Goal: Task Accomplishment & Management: Complete application form

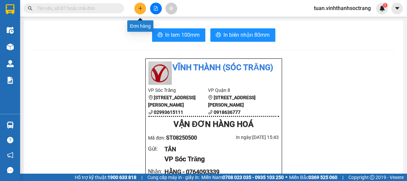
click at [139, 9] on icon "plus" at bounding box center [140, 8] width 5 height 5
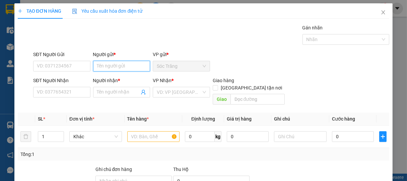
click at [127, 70] on input "Người gửi *" at bounding box center [121, 66] width 57 height 11
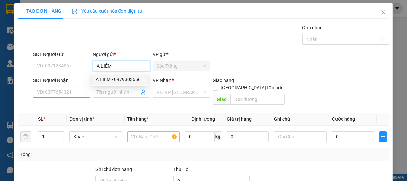
type input "A LIẾM"
click at [73, 91] on input "SĐT Người Nhận" at bounding box center [61, 92] width 57 height 11
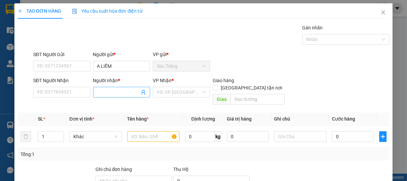
click at [103, 95] on input "Người nhận *" at bounding box center [118, 92] width 43 height 7
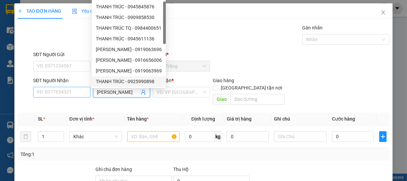
type input "[PERSON_NAME]"
click at [60, 94] on input "SĐT Người Nhận" at bounding box center [61, 92] width 57 height 11
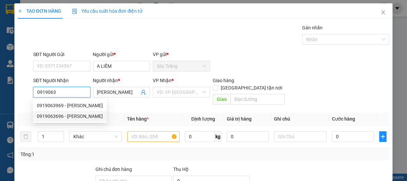
click at [65, 114] on div "0919063696 - [PERSON_NAME]" at bounding box center [70, 116] width 66 height 7
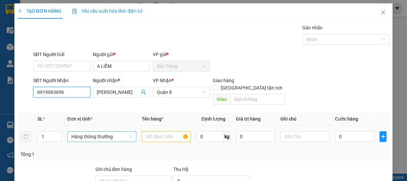
click at [103, 132] on span "Hàng thông thường" at bounding box center [101, 137] width 61 height 10
type input "0919063696"
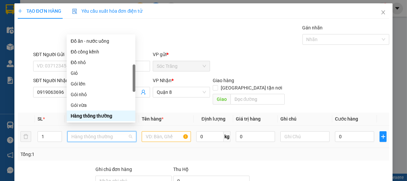
type input "G"
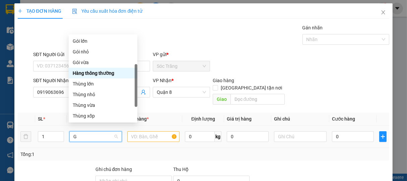
scroll to position [21, 0]
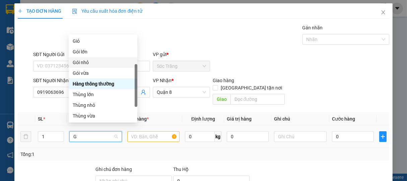
click at [75, 67] on div "Gói nhỏ" at bounding box center [103, 62] width 69 height 11
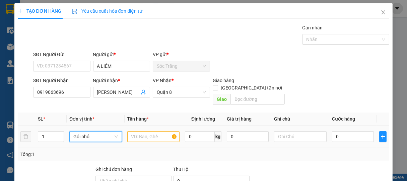
click at [99, 132] on span "Gói nhỏ" at bounding box center [95, 137] width 44 height 10
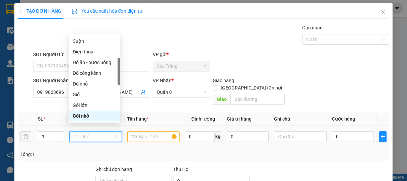
type input "G"
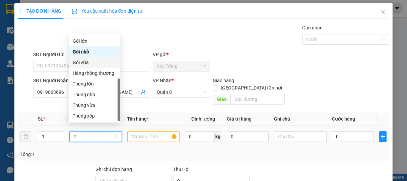
click at [85, 63] on div "Gói vừa" at bounding box center [95, 62] width 44 height 7
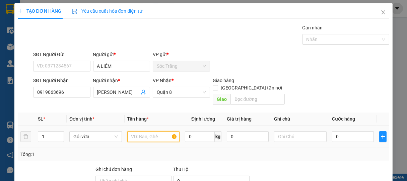
click at [148, 132] on input "text" at bounding box center [153, 137] width 52 height 11
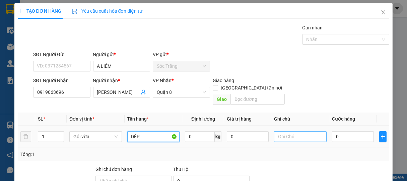
type input "DÉP"
click at [274, 132] on input "text" at bounding box center [300, 137] width 52 height 11
type input "1 GÓI"
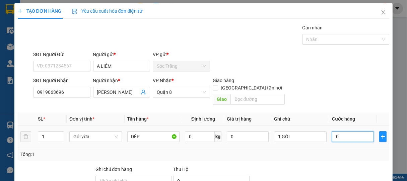
click at [343, 132] on input "0" at bounding box center [353, 137] width 42 height 11
click at [94, 132] on span "Gói vừa" at bounding box center [95, 137] width 44 height 10
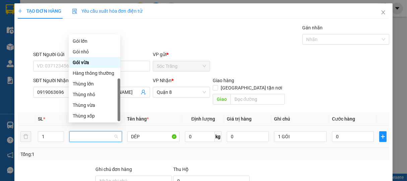
type input "G"
click at [83, 54] on div "Gói nhỏ" at bounding box center [95, 51] width 44 height 7
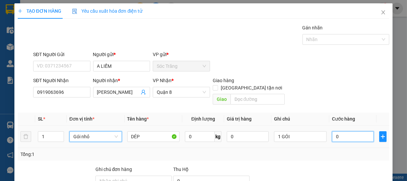
click at [346, 132] on input "0" at bounding box center [353, 137] width 42 height 11
type input "2"
type input "20"
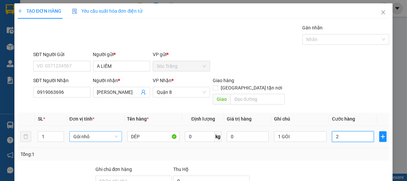
type input "20"
type input "200"
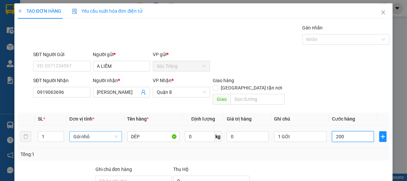
type input "2.000"
type input "20.000"
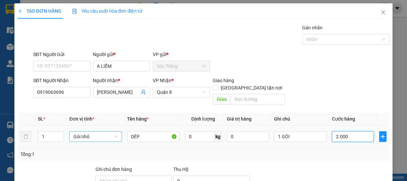
type input "20.000"
click at [332, 132] on input "20.000" at bounding box center [353, 137] width 42 height 11
type input "0.000"
type input "0"
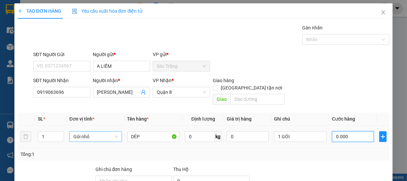
type input "30.000"
click at [92, 132] on span "Gói nhỏ" at bounding box center [95, 137] width 44 height 10
type input "30.000"
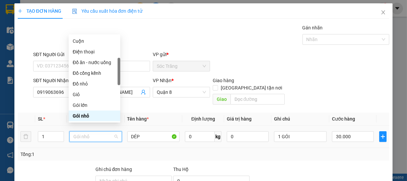
type input "G"
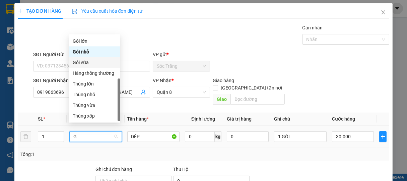
click at [84, 66] on div "Gói vừa" at bounding box center [95, 62] width 44 height 7
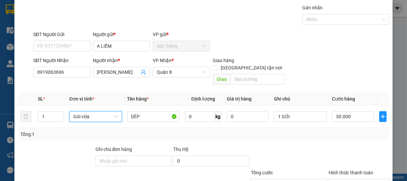
scroll to position [66, 0]
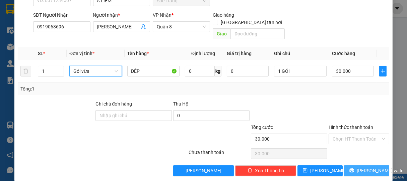
click at [365, 167] on span "[PERSON_NAME] và In" at bounding box center [380, 170] width 47 height 7
type input "0"
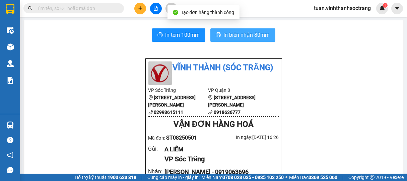
click at [239, 35] on span "In biên nhận 80mm" at bounding box center [247, 35] width 46 height 8
click at [244, 36] on span "In biên nhận 80mm" at bounding box center [247, 35] width 46 height 8
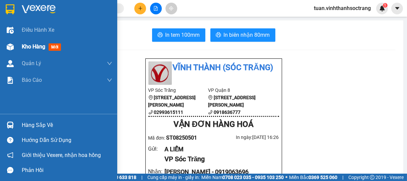
click at [30, 46] on span "Kho hàng" at bounding box center [33, 47] width 23 height 6
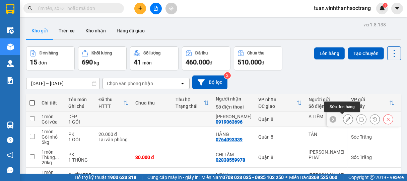
click at [346, 121] on icon at bounding box center [348, 119] width 5 height 5
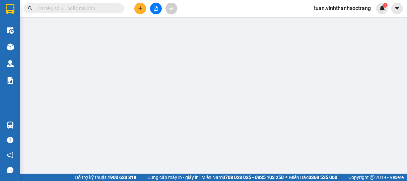
type input "A LIẾM"
type input "0919063696"
type input "[PERSON_NAME]"
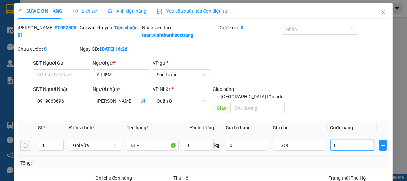
click at [341, 147] on input "0" at bounding box center [352, 145] width 44 height 11
type input "3"
type input "30"
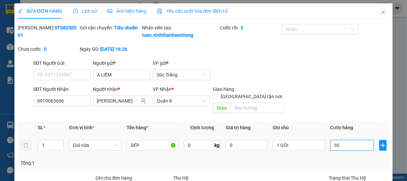
type input "30"
type input "300"
type input "3.000"
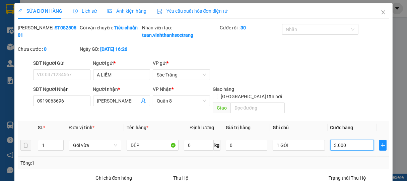
type input "3.000"
type input "30.000"
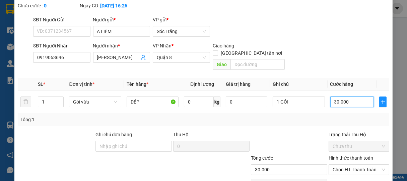
scroll to position [82, 0]
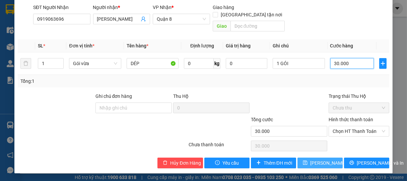
type input "30.000"
click at [316, 164] on span "[PERSON_NAME] thay đổi" at bounding box center [337, 163] width 54 height 7
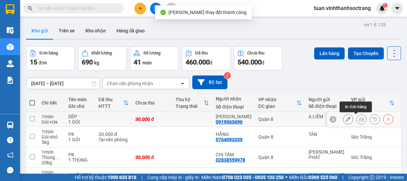
click at [358, 122] on button at bounding box center [361, 120] width 9 height 12
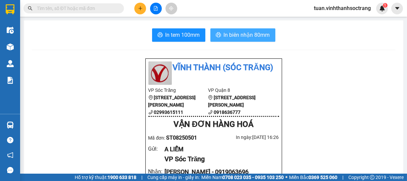
click at [243, 35] on span "In biên nhận 80mm" at bounding box center [247, 35] width 46 height 8
click at [252, 33] on span "In biên nhận 80mm" at bounding box center [247, 35] width 46 height 8
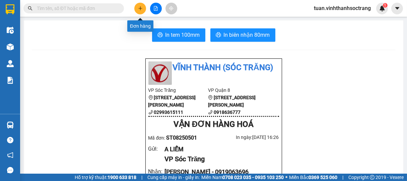
click at [139, 12] on button at bounding box center [140, 9] width 12 height 12
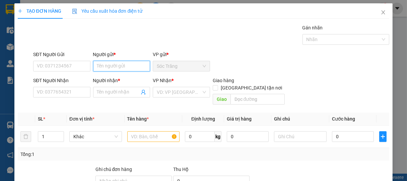
click at [120, 67] on input "Người gửi *" at bounding box center [121, 66] width 57 height 11
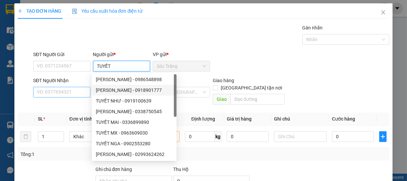
type input "TUYẾT"
drag, startPoint x: 65, startPoint y: 89, endPoint x: 73, endPoint y: 91, distance: 8.0
click at [66, 89] on input "SĐT Người Nhận" at bounding box center [61, 92] width 57 height 11
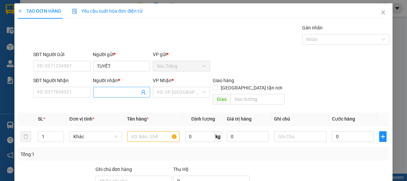
click at [101, 93] on input "Người nhận *" at bounding box center [118, 92] width 43 height 7
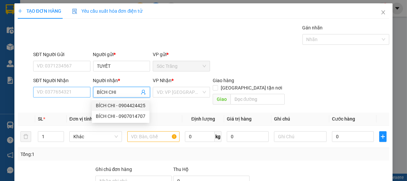
type input "BÍCH CHI"
click at [71, 93] on input "SĐT Người Nhận" at bounding box center [61, 92] width 57 height 11
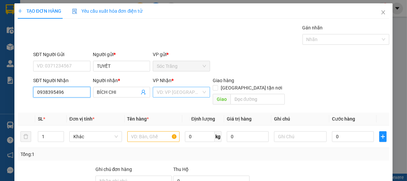
type input "0938395496"
click at [164, 94] on input "search" at bounding box center [179, 92] width 45 height 10
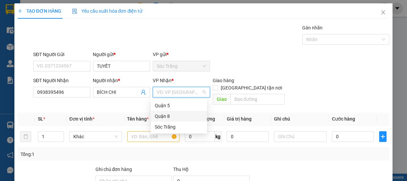
click at [167, 116] on div "Quận 8" at bounding box center [179, 116] width 48 height 7
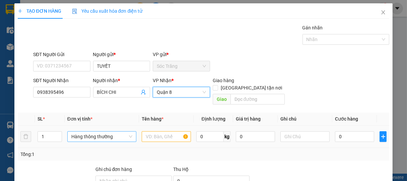
click at [90, 132] on span "Hàng thông thường" at bounding box center [101, 137] width 61 height 10
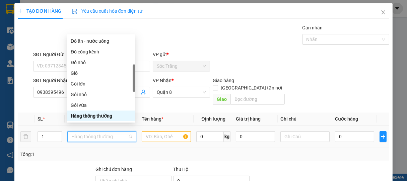
type input "G"
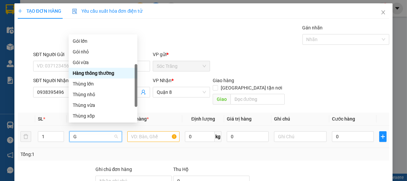
scroll to position [21, 0]
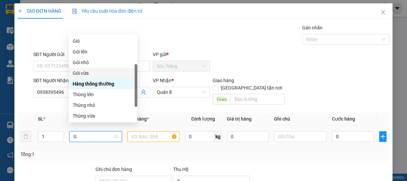
click at [85, 73] on div "Gói vừa" at bounding box center [103, 73] width 61 height 7
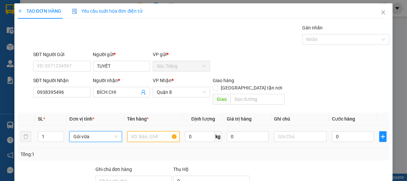
click at [145, 132] on input "text" at bounding box center [153, 137] width 52 height 11
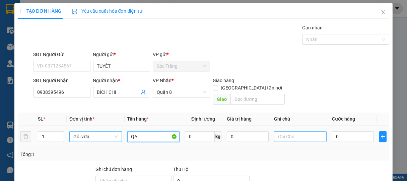
type input "QA"
click at [291, 132] on input "text" at bounding box center [300, 137] width 52 height 11
type input "1 GÓI"
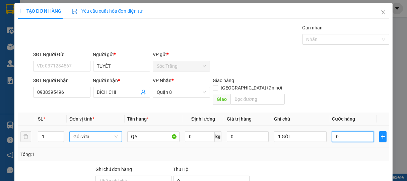
click at [339, 132] on input "0" at bounding box center [353, 137] width 42 height 11
type input "3"
type input "30"
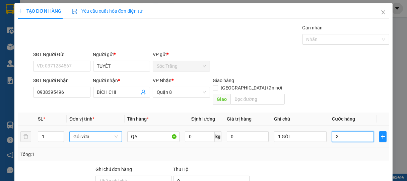
type input "30"
type input "300"
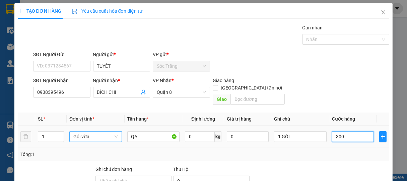
type input "3.000"
type input "30.000"
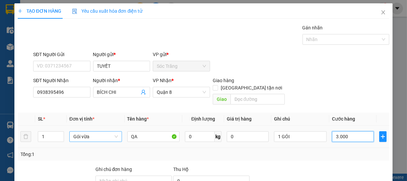
type input "30.000"
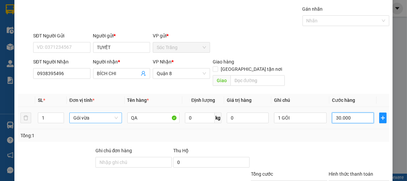
scroll to position [66, 0]
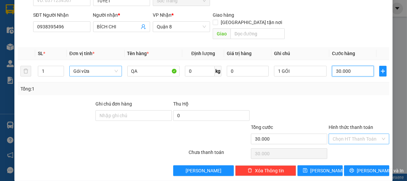
type input "30.000"
click at [353, 134] on input "Hình thức thanh toán" at bounding box center [356, 139] width 48 height 10
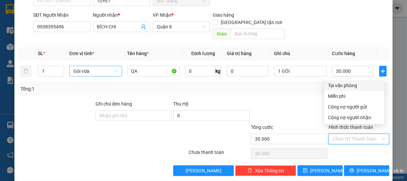
click at [306, 112] on div at bounding box center [289, 111] width 78 height 23
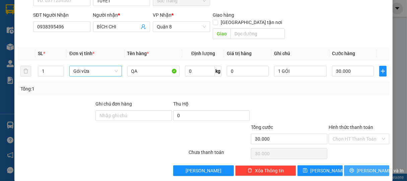
click at [369, 167] on span "[PERSON_NAME] và In" at bounding box center [380, 170] width 47 height 7
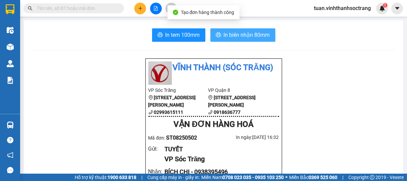
click at [250, 35] on span "In biên nhận 80mm" at bounding box center [247, 35] width 46 height 8
click at [243, 31] on span "In biên nhận 80mm" at bounding box center [247, 35] width 46 height 8
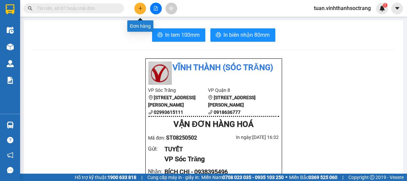
click at [140, 10] on icon "plus" at bounding box center [140, 8] width 5 height 5
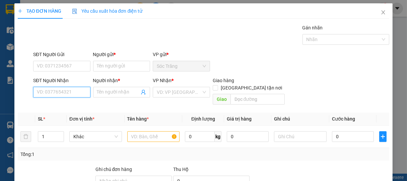
click at [74, 94] on input "SĐT Người Nhận" at bounding box center [61, 92] width 57 height 11
type input "0908012679"
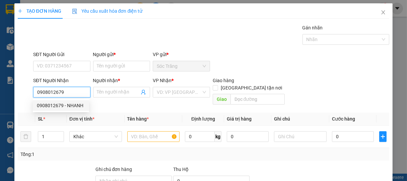
click at [66, 108] on div "0908012679 - NHANH" at bounding box center [61, 105] width 48 height 7
type input "NHANH"
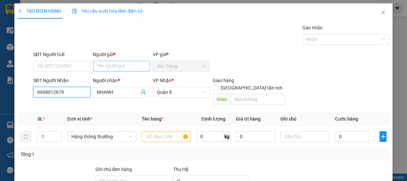
type input "0908012679"
click at [113, 68] on input "Người gửi *" at bounding box center [121, 66] width 57 height 11
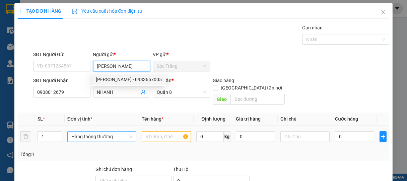
click at [89, 132] on span "Hàng thông thường" at bounding box center [101, 137] width 61 height 10
type input "[PERSON_NAME]"
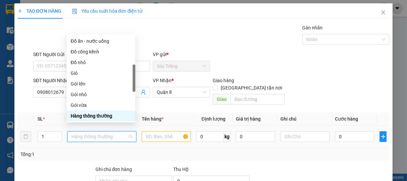
type input "T"
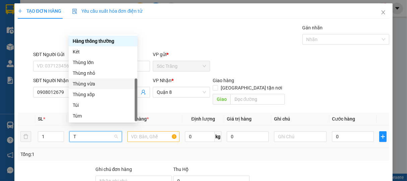
drag, startPoint x: 89, startPoint y: 80, endPoint x: 104, endPoint y: 102, distance: 26.9
click at [90, 82] on div "Thùng vừa" at bounding box center [103, 83] width 61 height 7
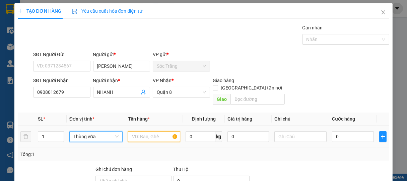
click at [152, 132] on input "text" at bounding box center [154, 137] width 52 height 11
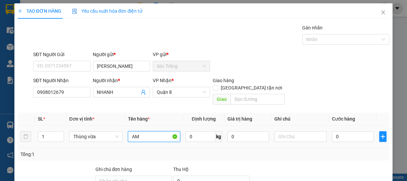
type input "A"
type input "ÂMLY"
click at [293, 132] on input "text" at bounding box center [300, 137] width 52 height 11
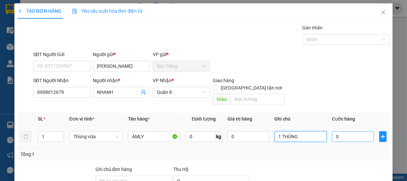
type input "1 THÙNG"
click at [344, 132] on input "0" at bounding box center [353, 137] width 42 height 11
type input "3"
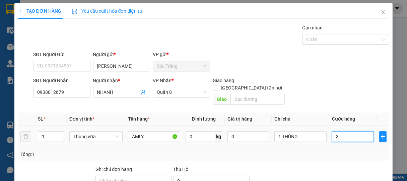
type input "30"
type input "300"
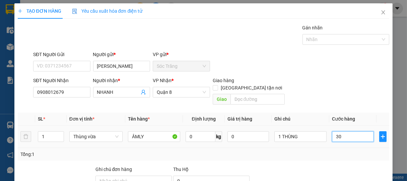
type input "300"
type input "3.000"
type input "30.000"
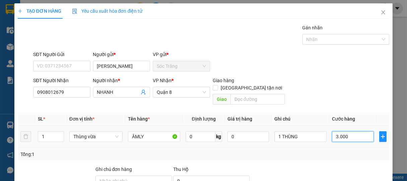
type input "30.000"
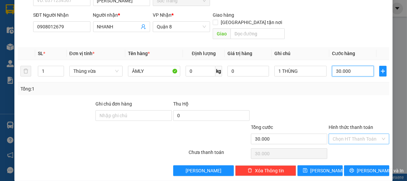
type input "30.000"
click at [350, 134] on input "Hình thức thanh toán" at bounding box center [356, 139] width 48 height 10
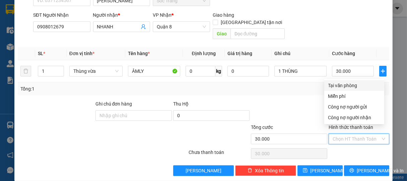
click at [340, 86] on div "Tại văn phòng" at bounding box center [354, 85] width 52 height 7
type input "0"
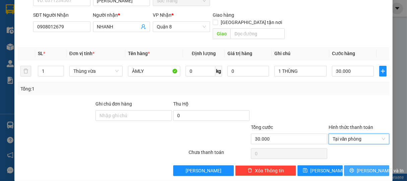
click at [367, 167] on span "[PERSON_NAME] và In" at bounding box center [380, 170] width 47 height 7
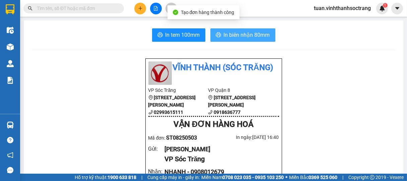
click at [249, 38] on span "In biên nhận 80mm" at bounding box center [247, 35] width 46 height 8
drag, startPoint x: 320, startPoint y: 158, endPoint x: 279, endPoint y: 38, distance: 126.8
click at [252, 34] on span "In biên nhận 80mm" at bounding box center [247, 35] width 46 height 8
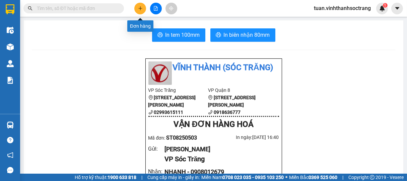
click at [139, 6] on icon "plus" at bounding box center [140, 8] width 5 height 5
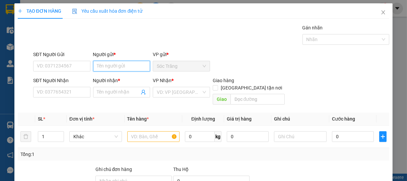
click at [121, 65] on input "Người gửi *" at bounding box center [121, 66] width 57 height 11
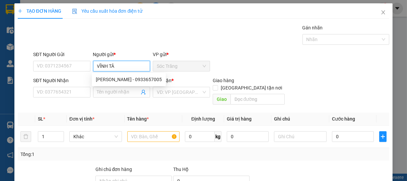
type input "VĨNH TÂN"
click at [121, 77] on div "VĨNH TÂN - 02993660828" at bounding box center [123, 79] width 54 height 7
type input "02993660828"
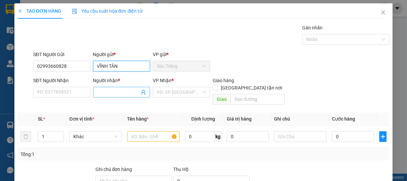
type input "VĨNH TÂN"
click at [113, 93] on input "Người nhận *" at bounding box center [118, 92] width 43 height 7
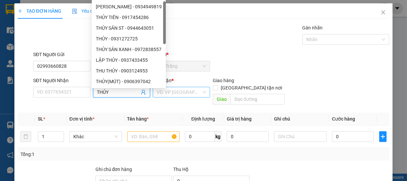
type input "THỦY"
click at [183, 92] on input "search" at bounding box center [179, 92] width 45 height 10
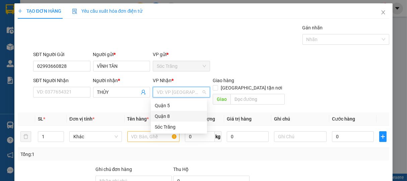
click at [164, 117] on div "Quận 8" at bounding box center [179, 116] width 48 height 7
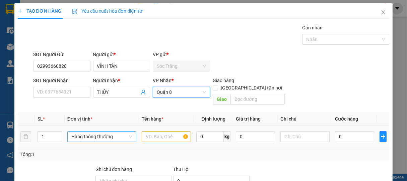
click at [85, 132] on span "Hàng thông thường" at bounding box center [101, 137] width 61 height 10
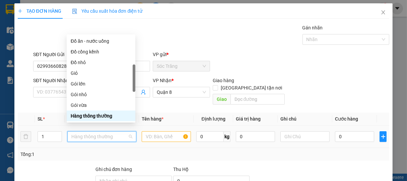
type input "T"
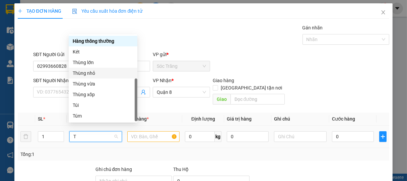
click at [85, 75] on div "Thùng nhỏ" at bounding box center [103, 73] width 61 height 7
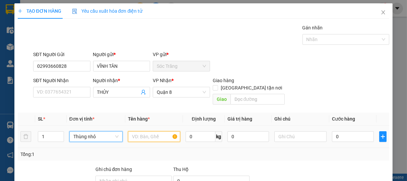
click at [145, 132] on input "text" at bounding box center [154, 137] width 52 height 11
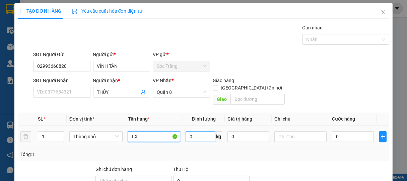
type input "LX"
click at [196, 132] on input "0" at bounding box center [201, 137] width 30 height 11
type input "15"
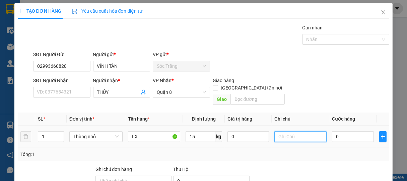
click at [289, 132] on input "text" at bounding box center [300, 137] width 52 height 11
type input "1 THÙNG"
click at [350, 132] on input "0" at bounding box center [353, 137] width 42 height 11
type input "1"
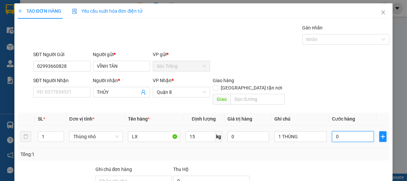
type input "1"
type input "15"
type input "150"
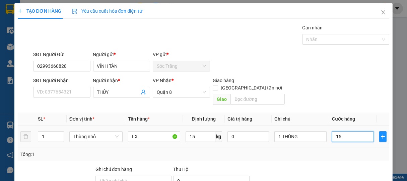
type input "150"
type input "1.500"
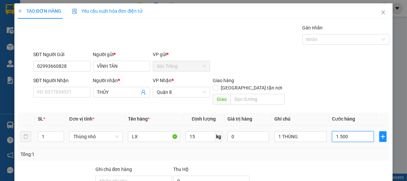
type input "15.000"
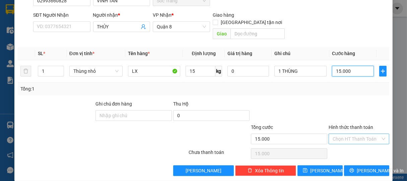
type input "15.000"
click at [354, 134] on input "Hình thức thanh toán" at bounding box center [356, 139] width 48 height 10
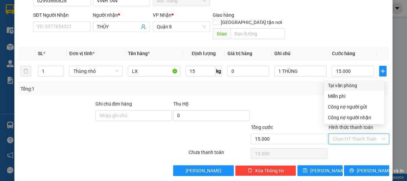
click at [346, 88] on div "Tại văn phòng" at bounding box center [354, 85] width 52 height 7
type input "0"
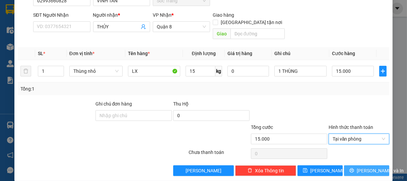
click at [359, 167] on span "[PERSON_NAME] và In" at bounding box center [380, 170] width 47 height 7
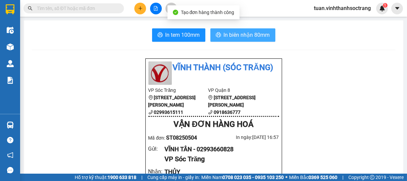
click at [239, 36] on span "In biên nhận 80mm" at bounding box center [247, 35] width 46 height 8
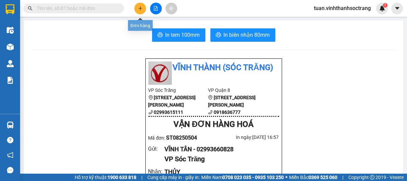
click at [143, 9] on button at bounding box center [140, 9] width 12 height 12
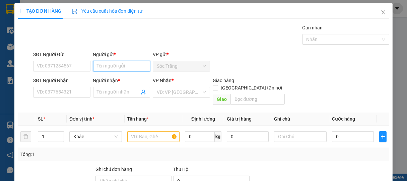
click at [119, 66] on input "Người gửi *" at bounding box center [121, 66] width 57 height 11
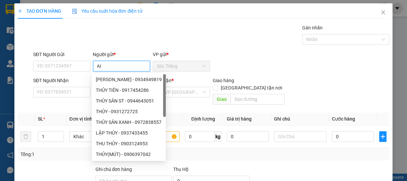
type input "A"
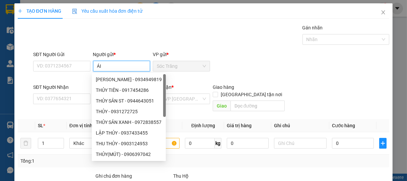
type input "ÁI I"
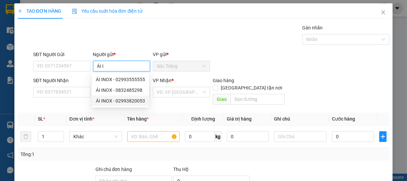
click at [120, 99] on div "ÁI INOX - 02993820053" at bounding box center [120, 100] width 49 height 7
type input "02993820053"
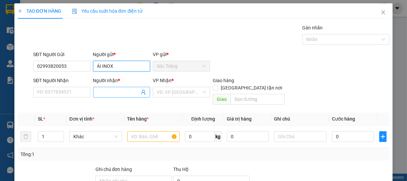
type input "ÁI INOX"
click at [127, 96] on input "Người nhận *" at bounding box center [118, 92] width 43 height 7
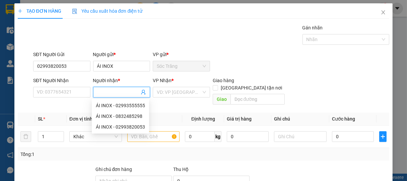
type input "D"
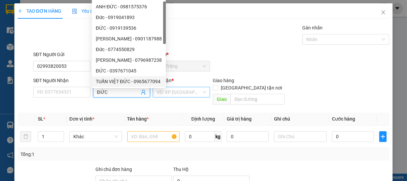
type input "ĐỨC"
click at [183, 93] on input "search" at bounding box center [179, 92] width 45 height 10
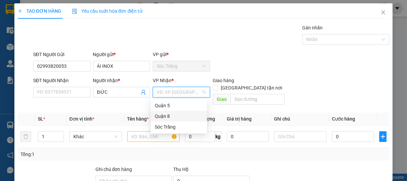
click at [165, 117] on div "Quận 8" at bounding box center [179, 116] width 48 height 7
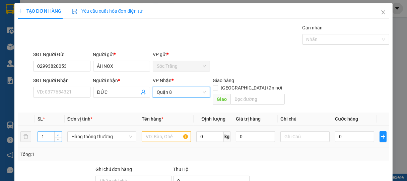
click at [57, 134] on icon "up" at bounding box center [58, 135] width 2 height 2
type input "3"
click at [57, 134] on icon "up" at bounding box center [58, 135] width 2 height 2
click at [81, 132] on span "Hàng thông thường" at bounding box center [101, 137] width 61 height 10
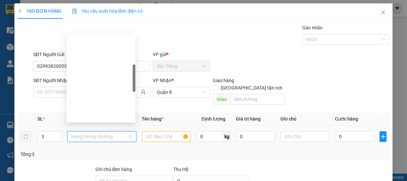
scroll to position [107, 0]
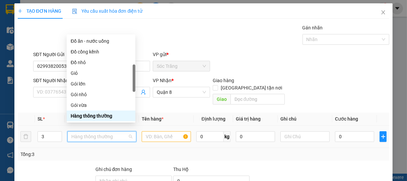
type input "B"
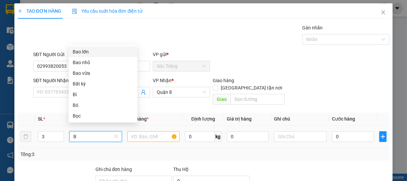
scroll to position [0, 0]
click at [82, 70] on div "Bao vừa" at bounding box center [103, 73] width 61 height 7
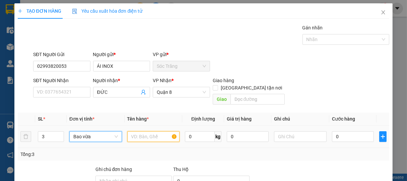
click at [153, 132] on input "text" at bounding box center [153, 137] width 52 height 11
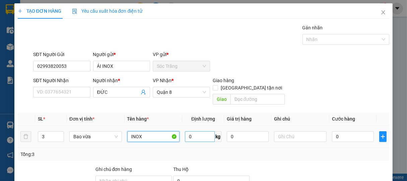
type input "INOX"
click at [202, 132] on input "0" at bounding box center [200, 137] width 30 height 11
type input "95"
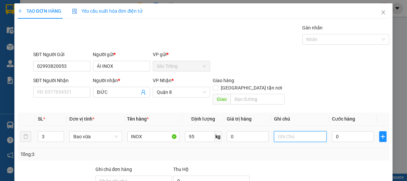
click at [284, 132] on input "text" at bounding box center [300, 137] width 52 height 11
type input "3 BAO"
click at [343, 132] on input "0" at bounding box center [353, 137] width 42 height 11
type input "7"
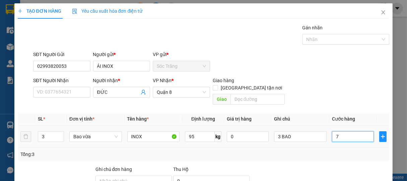
type input "7"
type input "76"
type input "760"
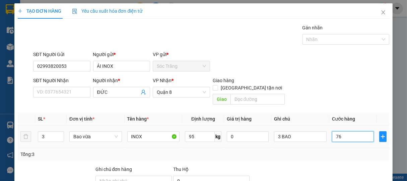
type input "760"
type input "7.600"
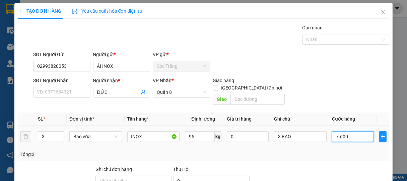
type input "76.000"
drag, startPoint x: 323, startPoint y: 41, endPoint x: 324, endPoint y: 45, distance: 4.1
click at [323, 41] on div at bounding box center [342, 39] width 77 height 8
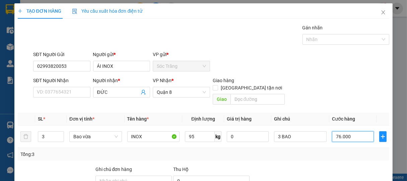
type input "76.000"
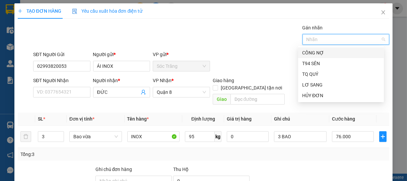
click at [319, 54] on div "CÔNG NỢ" at bounding box center [341, 52] width 78 height 7
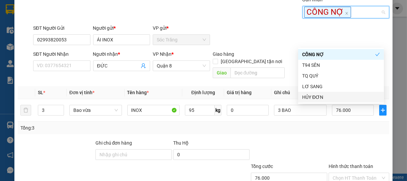
scroll to position [67, 0]
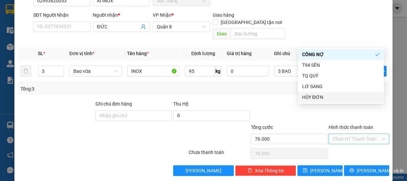
click at [344, 134] on input "Hình thức thanh toán" at bounding box center [356, 139] width 48 height 10
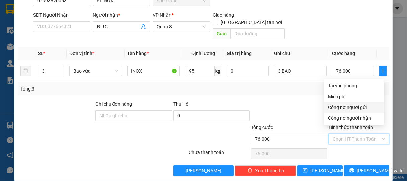
click at [348, 108] on div "Công nợ người gửi" at bounding box center [354, 107] width 52 height 7
type input "0"
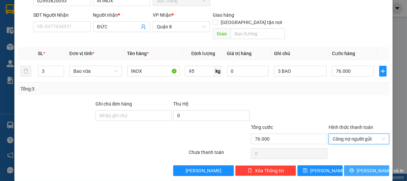
click at [362, 167] on span "[PERSON_NAME] và In" at bounding box center [380, 170] width 47 height 7
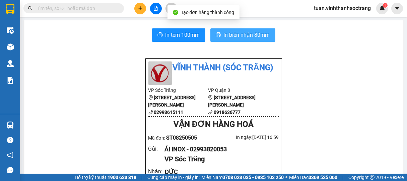
click at [236, 38] on span "In biên nhận 80mm" at bounding box center [247, 35] width 46 height 8
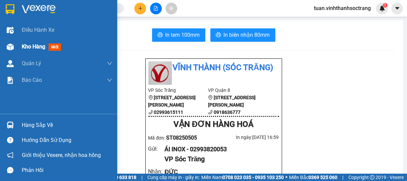
click at [28, 47] on span "Kho hàng" at bounding box center [33, 47] width 23 height 6
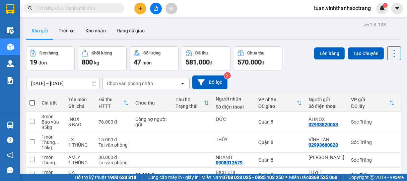
click at [142, 6] on icon "plus" at bounding box center [140, 8] width 5 height 5
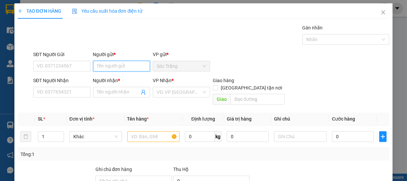
click at [121, 68] on input "Người gửi *" at bounding box center [121, 66] width 57 height 11
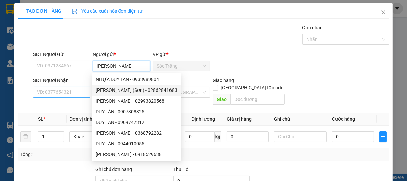
type input "[PERSON_NAME]"
click at [69, 91] on input "SĐT Người Nhận" at bounding box center [61, 92] width 57 height 11
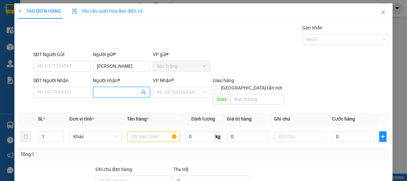
click at [116, 92] on input "Người nhận *" at bounding box center [118, 92] width 43 height 7
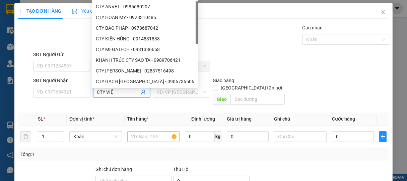
type input "CTY VIỆT"
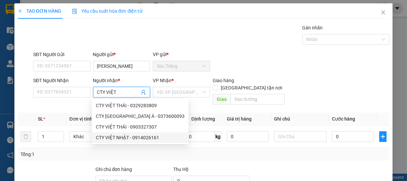
click at [121, 138] on div "CTY VIỆT NHẬT - 0914026161" at bounding box center [140, 137] width 89 height 7
type input "0914026161"
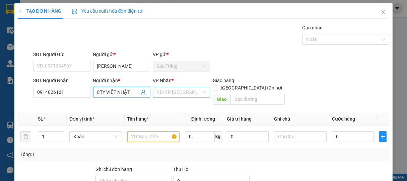
type input "CTY VIỆT NHẬT"
click at [173, 92] on input "search" at bounding box center [179, 92] width 45 height 10
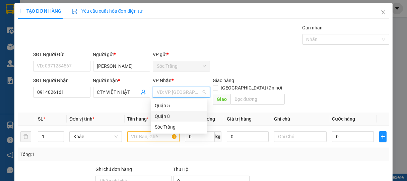
click at [163, 116] on div "Quận 8" at bounding box center [179, 116] width 48 height 7
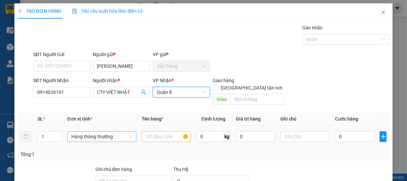
click at [91, 132] on span "Hàng thông thường" at bounding box center [101, 137] width 61 height 10
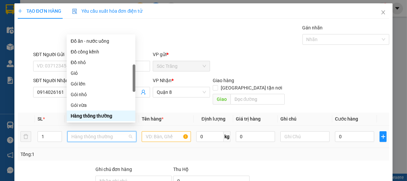
type input "T"
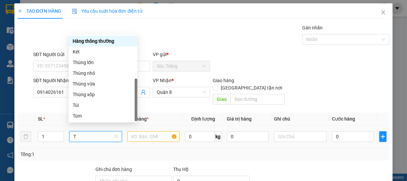
scroll to position [21, 0]
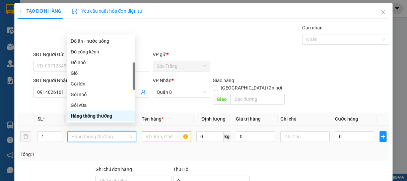
type input "H"
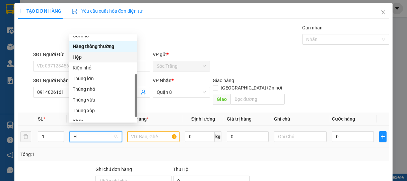
click at [81, 57] on div "Hộp" at bounding box center [103, 57] width 61 height 7
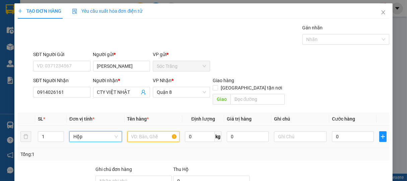
click at [147, 132] on input "text" at bounding box center [153, 137] width 52 height 11
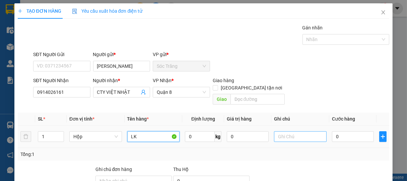
type input "LK"
click at [289, 132] on input "text" at bounding box center [300, 137] width 52 height 11
type input "1 HỘP"
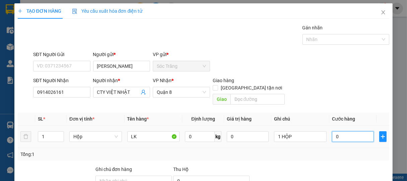
click at [350, 132] on input "0" at bounding box center [353, 137] width 42 height 11
type input "2"
type input "20"
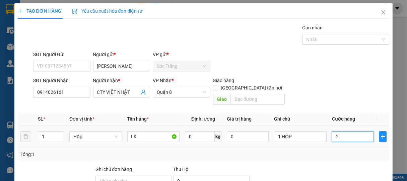
type input "20"
type input "200"
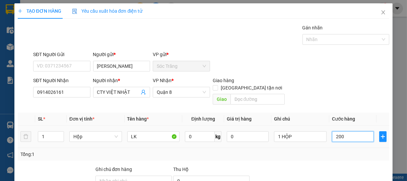
type input "2.000"
type input "20.000"
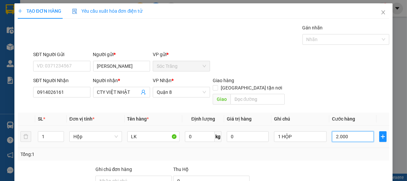
type input "20.000"
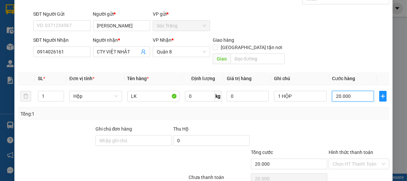
scroll to position [66, 0]
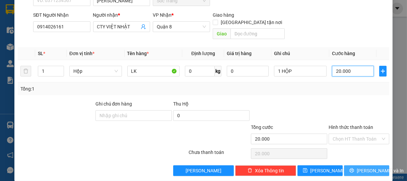
type input "20.000"
click at [366, 166] on button "[PERSON_NAME] và In" at bounding box center [366, 171] width 45 height 11
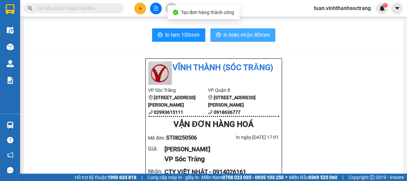
click at [234, 33] on span "In biên nhận 80mm" at bounding box center [247, 35] width 46 height 8
click at [241, 35] on span "In biên nhận 80mm" at bounding box center [247, 35] width 46 height 8
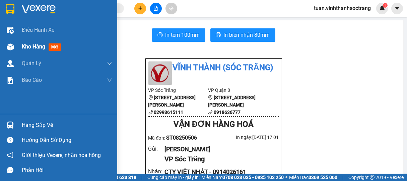
click at [32, 49] on span "Kho hàng" at bounding box center [33, 47] width 23 height 6
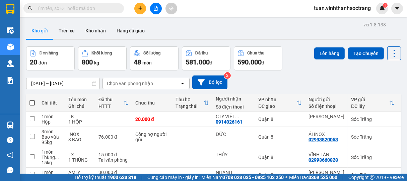
click at [143, 8] on button at bounding box center [140, 9] width 12 height 12
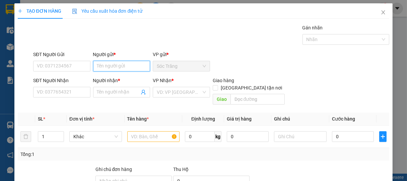
click at [116, 70] on input "Người gửi *" at bounding box center [121, 66] width 57 height 11
click at [109, 70] on input "Người gửi *" at bounding box center [121, 66] width 57 height 11
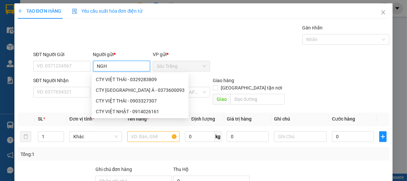
type input "NGHỈ"
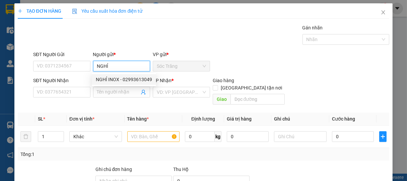
click at [114, 79] on div "NGHỈ INOX - 02993613049" at bounding box center [124, 79] width 56 height 7
type input "02993613049"
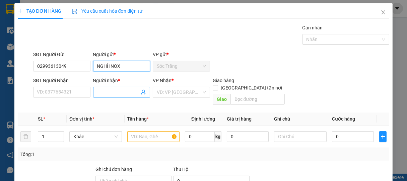
type input "NGHỈ INOX"
click at [113, 94] on input "Người nhận *" at bounding box center [118, 92] width 43 height 7
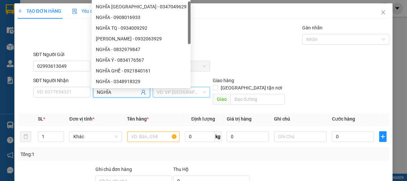
type input "NGHĨA"
click at [173, 95] on input "search" at bounding box center [179, 92] width 45 height 10
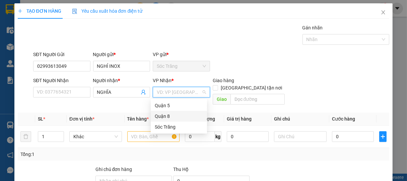
click at [160, 116] on div "Quận 8" at bounding box center [179, 116] width 48 height 7
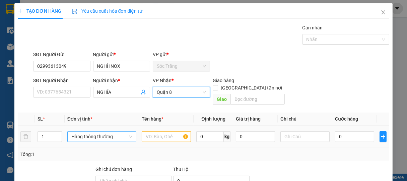
click at [80, 132] on span "Hàng thông thường" at bounding box center [101, 137] width 61 height 10
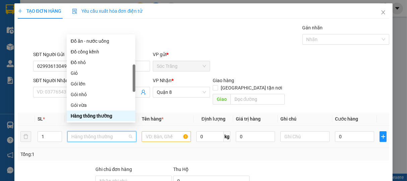
type input "B"
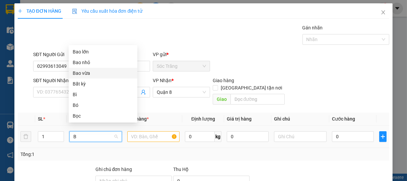
drag, startPoint x: 77, startPoint y: 74, endPoint x: 81, endPoint y: 76, distance: 4.4
click at [78, 74] on div "Bao vừa" at bounding box center [103, 73] width 61 height 7
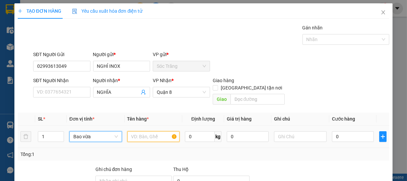
click at [146, 132] on input "text" at bounding box center [153, 137] width 52 height 11
type input "INOX"
click at [201, 132] on input "0" at bounding box center [200, 137] width 30 height 11
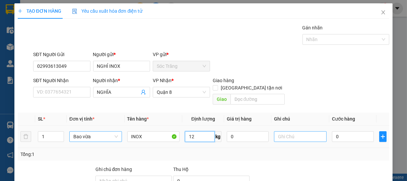
type input "12"
click at [286, 132] on input "text" at bounding box center [300, 137] width 52 height 11
type input "1 BAO"
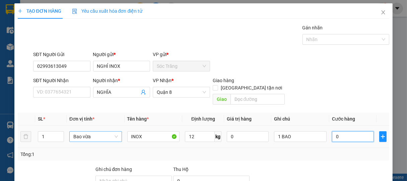
click at [343, 132] on input "0" at bounding box center [353, 137] width 42 height 11
type input "1"
type input "15"
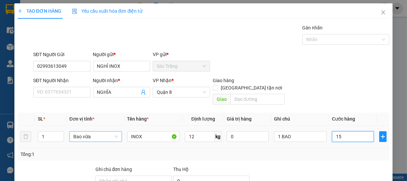
type input "15"
type input "150"
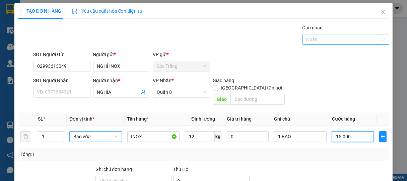
click at [319, 38] on div at bounding box center [342, 39] width 77 height 8
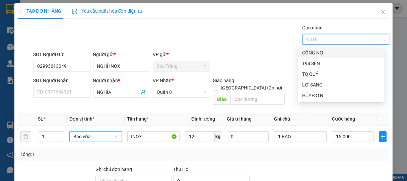
click at [312, 52] on div "CÔNG NỢ" at bounding box center [341, 52] width 78 height 7
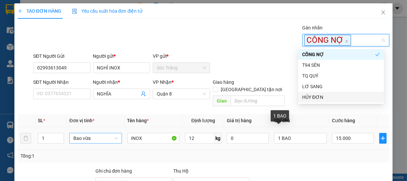
scroll to position [67, 0]
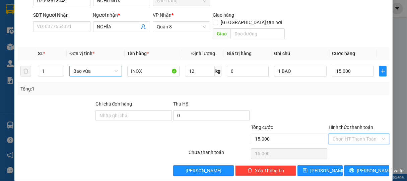
click at [349, 134] on input "Hình thức thanh toán" at bounding box center [356, 139] width 48 height 10
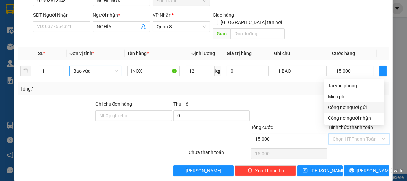
click at [343, 107] on div "Công nợ người gửi" at bounding box center [354, 107] width 52 height 7
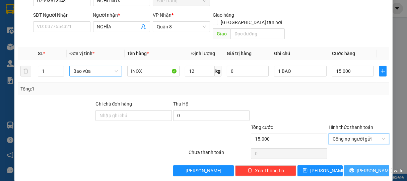
click at [362, 167] on span "[PERSON_NAME] và In" at bounding box center [380, 170] width 47 height 7
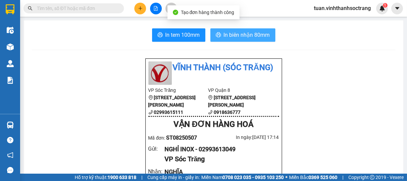
click at [232, 35] on span "In biên nhận 80mm" at bounding box center [247, 35] width 46 height 8
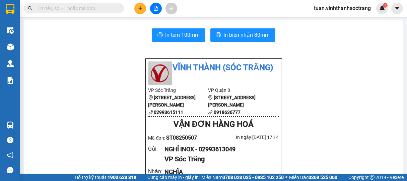
click at [143, 11] on button at bounding box center [140, 9] width 12 height 12
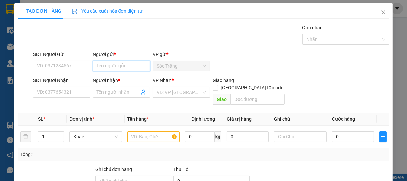
click at [127, 62] on input "Người gửi *" at bounding box center [121, 66] width 57 height 11
click at [116, 80] on div "NGHỈ INOX - 02993613049" at bounding box center [124, 79] width 56 height 7
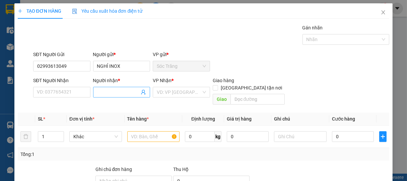
click at [108, 91] on input "Người nhận *" at bounding box center [118, 92] width 43 height 7
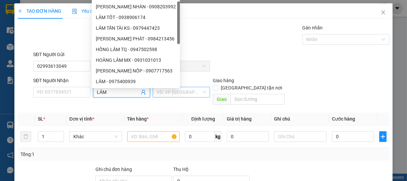
click at [182, 94] on input "search" at bounding box center [179, 92] width 45 height 10
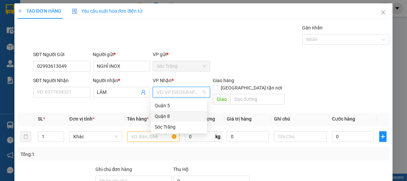
click at [162, 111] on div "Quận 8" at bounding box center [179, 116] width 56 height 11
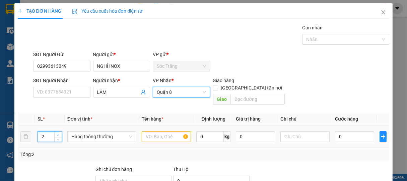
click at [58, 134] on icon "up" at bounding box center [58, 135] width 2 height 2
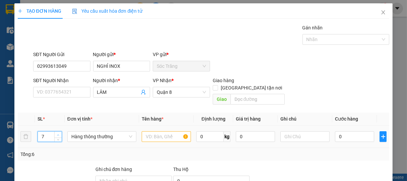
click at [58, 134] on icon "up" at bounding box center [58, 135] width 2 height 2
click at [83, 132] on span "Hàng thông thường" at bounding box center [101, 137] width 61 height 10
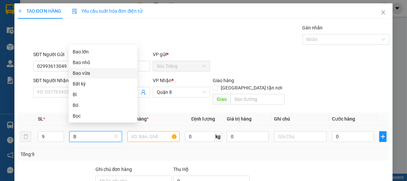
click at [81, 72] on div "Bao vừa" at bounding box center [103, 73] width 61 height 7
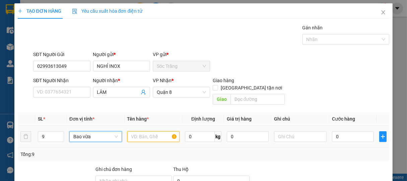
click at [154, 132] on input "text" at bounding box center [153, 137] width 52 height 11
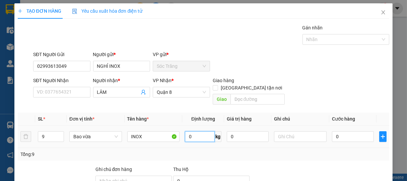
click at [201, 132] on input "0" at bounding box center [200, 137] width 30 height 11
click at [284, 132] on input "text" at bounding box center [300, 137] width 52 height 11
click at [341, 132] on input "0" at bounding box center [353, 137] width 42 height 11
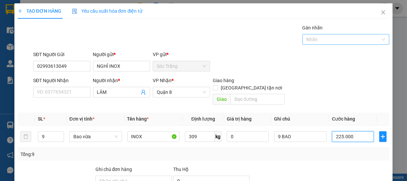
click at [314, 40] on div at bounding box center [342, 39] width 77 height 8
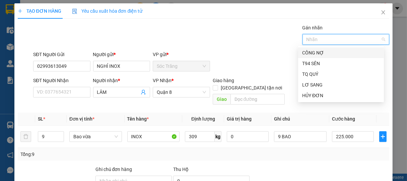
click at [315, 52] on div "CÔNG NỢ" at bounding box center [341, 52] width 78 height 7
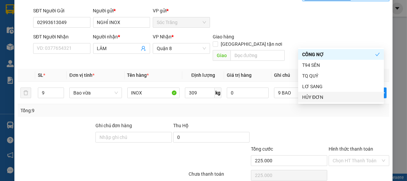
scroll to position [67, 0]
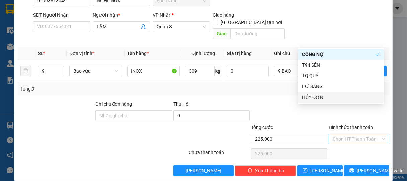
click at [342, 134] on input "Hình thức thanh toán" at bounding box center [356, 139] width 48 height 10
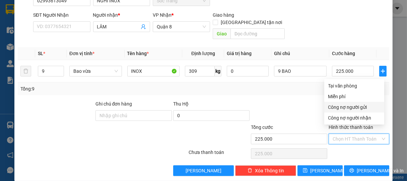
click at [343, 104] on div "Công nợ người gửi" at bounding box center [354, 107] width 52 height 7
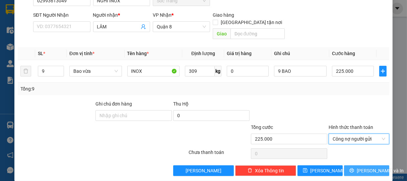
click at [362, 167] on span "[PERSON_NAME] và In" at bounding box center [380, 170] width 47 height 7
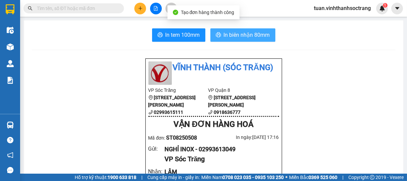
click at [249, 36] on span "In biên nhận 80mm" at bounding box center [247, 35] width 46 height 8
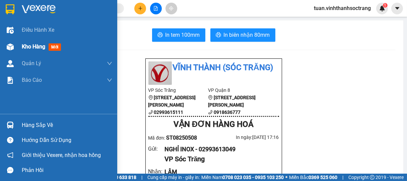
click at [19, 46] on div "Kho hàng mới" at bounding box center [58, 47] width 117 height 17
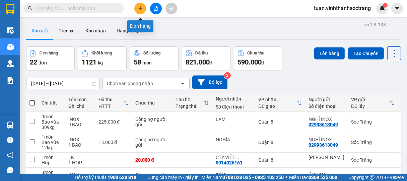
click at [142, 8] on button at bounding box center [140, 9] width 12 height 12
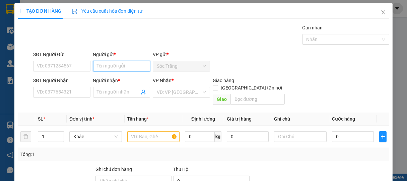
click at [122, 65] on input "Người gửi *" at bounding box center [121, 66] width 57 height 11
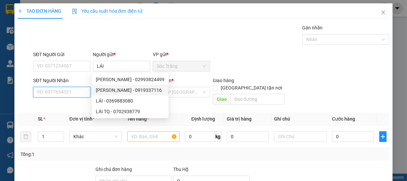
click at [78, 95] on input "SĐT Người Nhận" at bounding box center [61, 92] width 57 height 11
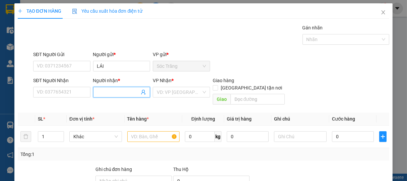
click at [102, 95] on input "Người nhận *" at bounding box center [118, 92] width 43 height 7
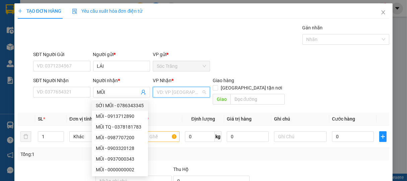
click at [177, 94] on input "search" at bounding box center [179, 92] width 45 height 10
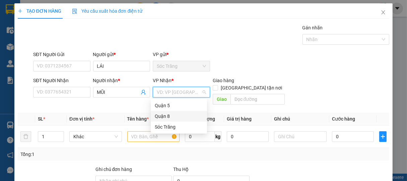
click at [161, 115] on div "Quận 8" at bounding box center [179, 116] width 48 height 7
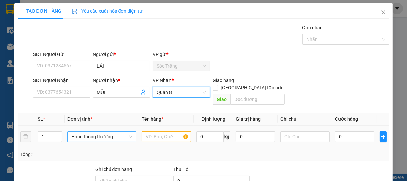
click at [89, 132] on span "Hàng thông thường" at bounding box center [101, 137] width 61 height 10
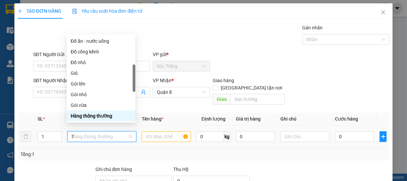
scroll to position [21, 0]
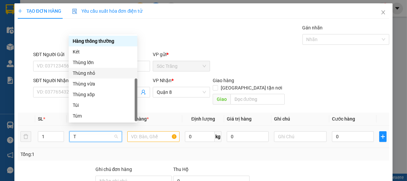
click at [87, 73] on div "Thùng nhỏ" at bounding box center [103, 73] width 61 height 7
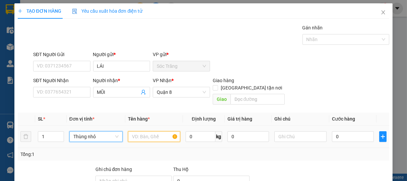
click at [144, 132] on input "text" at bounding box center [154, 137] width 52 height 11
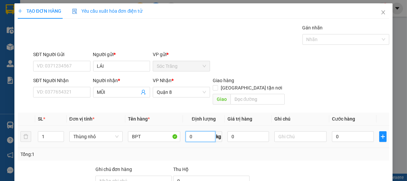
click at [200, 132] on input "0" at bounding box center [201, 137] width 30 height 11
click at [290, 132] on input "text" at bounding box center [300, 137] width 52 height 11
click at [345, 132] on input "0" at bounding box center [353, 137] width 42 height 11
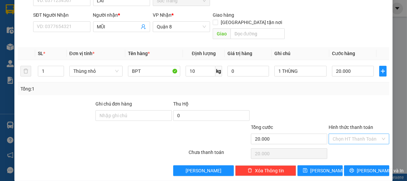
click at [349, 134] on input "Hình thức thanh toán" at bounding box center [356, 139] width 48 height 10
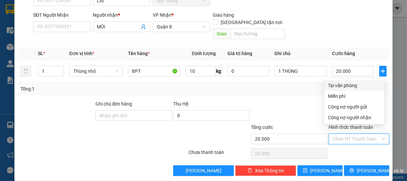
click at [346, 86] on div "Tại văn phòng" at bounding box center [354, 85] width 52 height 7
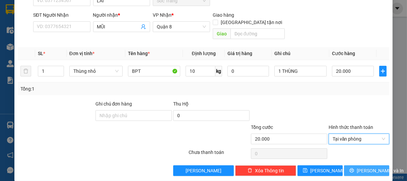
click at [365, 167] on span "[PERSON_NAME] và In" at bounding box center [380, 170] width 47 height 7
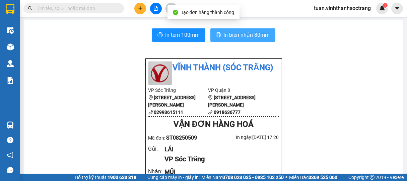
click at [250, 38] on span "In biên nhận 80mm" at bounding box center [247, 35] width 46 height 8
drag, startPoint x: 253, startPoint y: 39, endPoint x: 257, endPoint y: 36, distance: 4.3
click at [255, 38] on span "In biên nhận 80mm" at bounding box center [247, 35] width 46 height 8
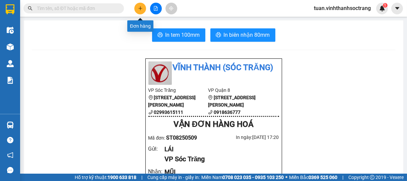
click at [142, 7] on icon "plus" at bounding box center [140, 8] width 5 height 5
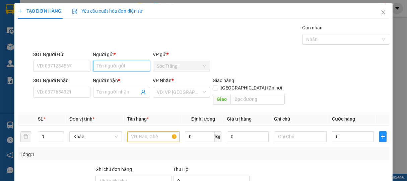
click at [111, 70] on input "Người gửi *" at bounding box center [121, 66] width 57 height 11
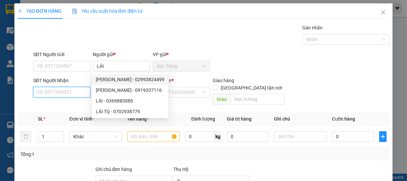
click at [72, 94] on input "SĐT Người Nhận" at bounding box center [61, 92] width 57 height 11
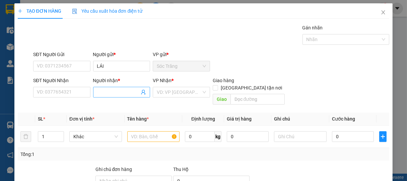
click at [111, 92] on input "Người nhận *" at bounding box center [118, 92] width 43 height 7
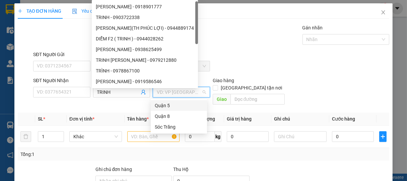
click at [170, 92] on input "search" at bounding box center [179, 92] width 45 height 10
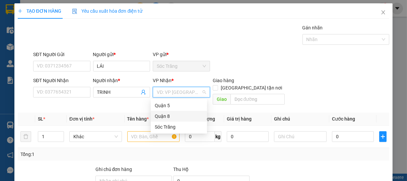
click at [163, 119] on div "Quận 8" at bounding box center [179, 116] width 48 height 7
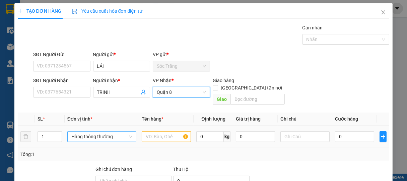
click at [88, 133] on span "Hàng thông thường" at bounding box center [101, 137] width 61 height 10
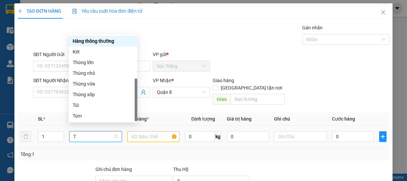
scroll to position [21, 0]
click at [90, 74] on div "Thùng nhỏ" at bounding box center [103, 73] width 61 height 7
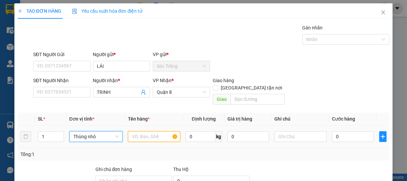
click at [147, 132] on input "text" at bounding box center [154, 137] width 52 height 11
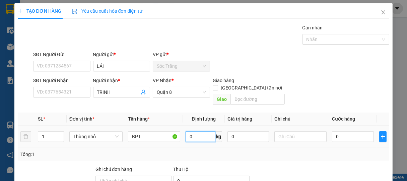
click at [201, 132] on input "0" at bounding box center [201, 137] width 30 height 11
click at [292, 132] on input "text" at bounding box center [300, 137] width 52 height 11
click at [347, 132] on input "0" at bounding box center [353, 137] width 42 height 11
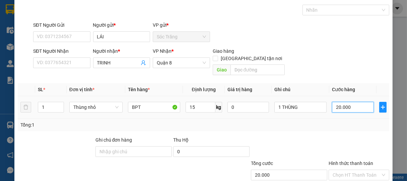
scroll to position [66, 0]
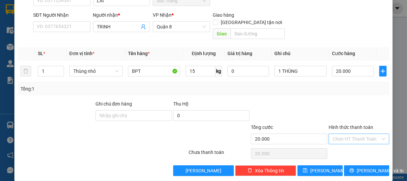
click at [358, 134] on input "Hình thức thanh toán" at bounding box center [356, 139] width 48 height 10
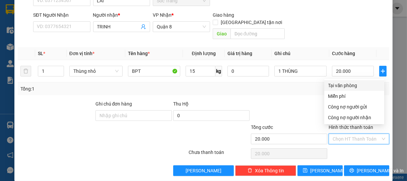
click at [351, 87] on div "Tại văn phòng" at bounding box center [354, 85] width 52 height 7
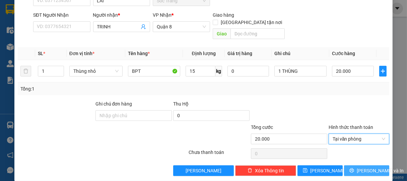
click at [363, 167] on span "[PERSON_NAME] và In" at bounding box center [380, 170] width 47 height 7
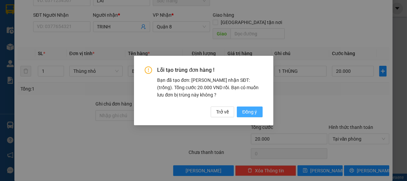
click at [252, 110] on span "Đồng ý" at bounding box center [249, 111] width 15 height 7
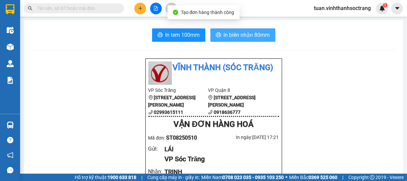
click at [246, 36] on span "In biên nhận 80mm" at bounding box center [247, 35] width 46 height 8
drag, startPoint x: 260, startPoint y: 34, endPoint x: 266, endPoint y: 30, distance: 7.8
click at [261, 33] on span "In biên nhận 80mm" at bounding box center [247, 35] width 46 height 8
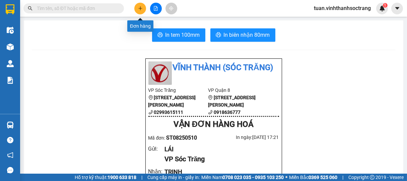
click at [138, 6] on icon "plus" at bounding box center [140, 8] width 5 height 5
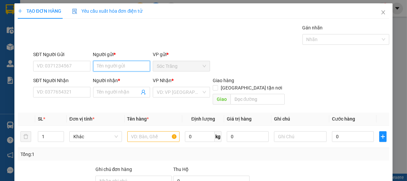
click at [120, 66] on input "Người gửi *" at bounding box center [121, 66] width 57 height 11
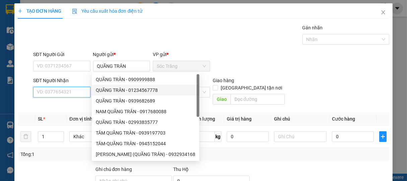
click at [70, 96] on input "SĐT Người Nhận" at bounding box center [61, 92] width 57 height 11
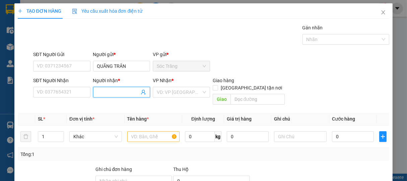
click at [101, 96] on input "Người nhận *" at bounding box center [118, 92] width 43 height 7
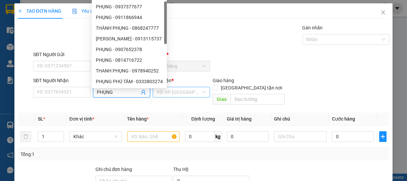
click at [175, 92] on input "search" at bounding box center [179, 92] width 45 height 10
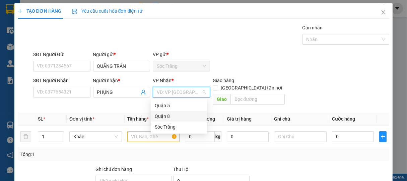
click at [163, 114] on div "Quận 8" at bounding box center [179, 116] width 48 height 7
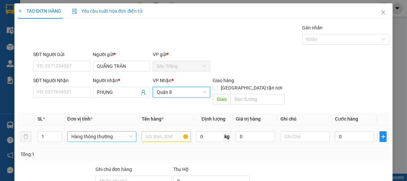
click at [91, 133] on span "Hàng thông thường" at bounding box center [101, 137] width 61 height 10
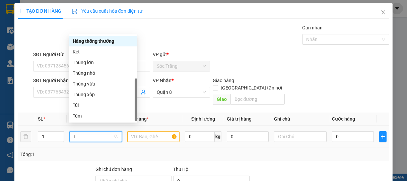
scroll to position [21, 0]
click at [89, 73] on div "Thùng nhỏ" at bounding box center [103, 73] width 61 height 7
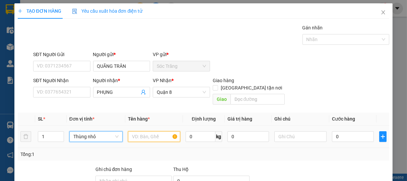
click at [147, 132] on input "text" at bounding box center [154, 137] width 52 height 11
click at [191, 132] on input "0" at bounding box center [201, 137] width 30 height 11
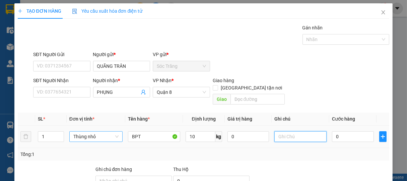
click at [285, 132] on input "text" at bounding box center [300, 137] width 52 height 11
click at [345, 132] on input "0" at bounding box center [353, 137] width 42 height 11
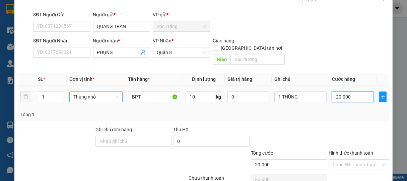
scroll to position [66, 0]
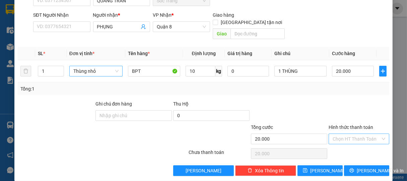
click at [343, 134] on input "Hình thức thanh toán" at bounding box center [356, 139] width 48 height 10
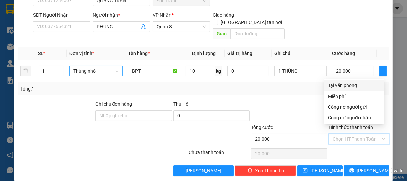
click at [346, 83] on div "Tại văn phòng" at bounding box center [354, 85] width 52 height 7
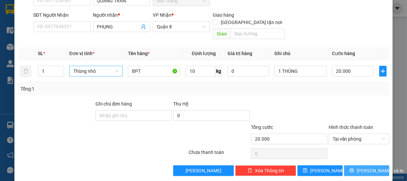
click at [362, 167] on span "[PERSON_NAME] và In" at bounding box center [380, 170] width 47 height 7
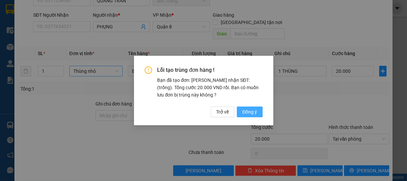
click at [251, 110] on span "Đồng ý" at bounding box center [249, 111] width 15 height 7
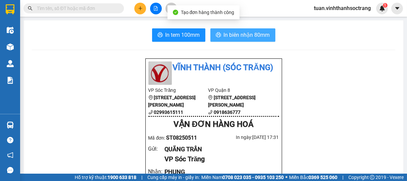
click at [243, 35] on span "In biên nhận 80mm" at bounding box center [247, 35] width 46 height 8
drag, startPoint x: 249, startPoint y: 33, endPoint x: 239, endPoint y: 30, distance: 10.3
click at [249, 33] on span "In biên nhận 80mm" at bounding box center [247, 35] width 46 height 8
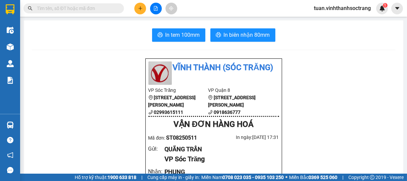
click at [140, 6] on icon "plus" at bounding box center [140, 8] width 5 height 5
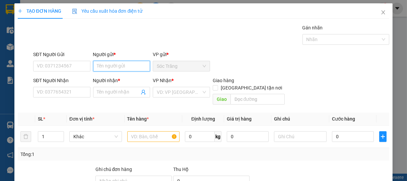
click at [119, 66] on input "Người gửi *" at bounding box center [121, 66] width 57 height 11
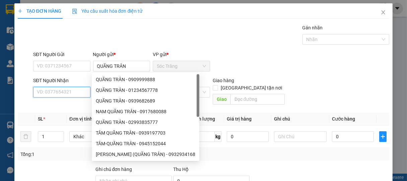
click at [76, 92] on input "SĐT Người Nhận" at bounding box center [61, 92] width 57 height 11
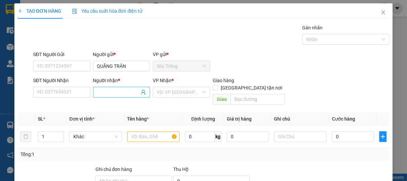
click at [106, 92] on input "Người nhận *" at bounding box center [118, 92] width 43 height 7
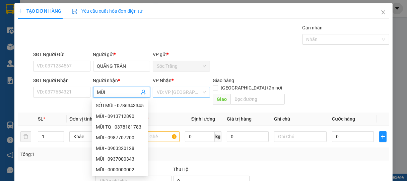
drag, startPoint x: 174, startPoint y: 95, endPoint x: 175, endPoint y: 98, distance: 3.6
click at [174, 95] on input "search" at bounding box center [179, 92] width 45 height 10
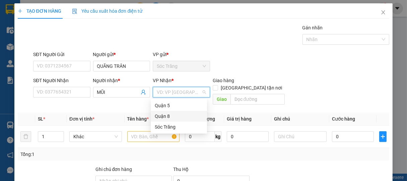
click at [162, 114] on div "Quận 8" at bounding box center [179, 116] width 48 height 7
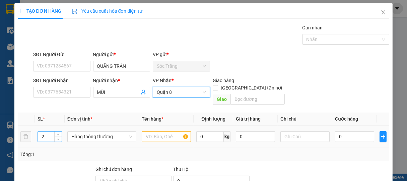
click at [58, 133] on span "up" at bounding box center [58, 135] width 4 height 4
click at [90, 132] on span "Hàng thông thường" at bounding box center [101, 137] width 61 height 10
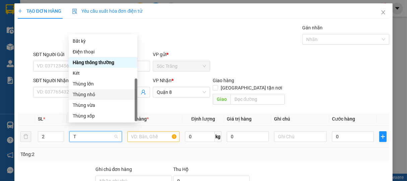
drag, startPoint x: 86, startPoint y: 75, endPoint x: 103, endPoint y: 97, distance: 27.5
click at [87, 91] on div "Thùng nhỏ" at bounding box center [103, 94] width 61 height 7
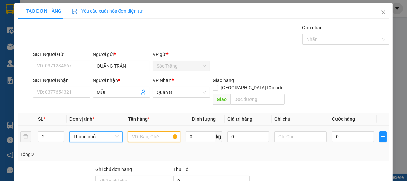
click at [145, 132] on input "text" at bounding box center [154, 137] width 52 height 11
click at [206, 132] on input "0" at bounding box center [201, 137] width 30 height 11
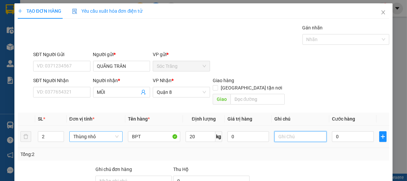
click at [281, 132] on input "text" at bounding box center [300, 137] width 52 height 11
click at [348, 132] on input "0" at bounding box center [353, 137] width 42 height 11
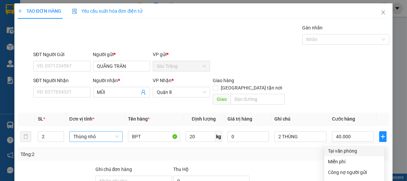
click at [354, 148] on div "Tại văn phòng" at bounding box center [354, 151] width 52 height 7
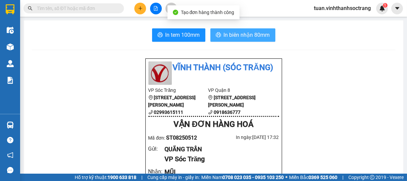
click at [248, 32] on span "In biên nhận 80mm" at bounding box center [247, 35] width 46 height 8
click at [245, 34] on span "In biên nhận 80mm" at bounding box center [247, 35] width 46 height 8
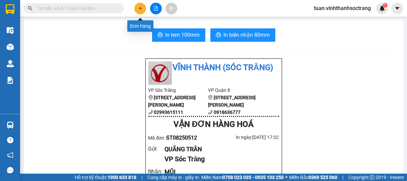
click at [140, 8] on icon "plus" at bounding box center [140, 8] width 5 height 5
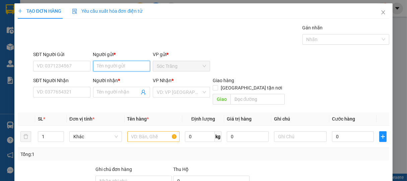
click at [126, 68] on input "Người gửi *" at bounding box center [121, 66] width 57 height 11
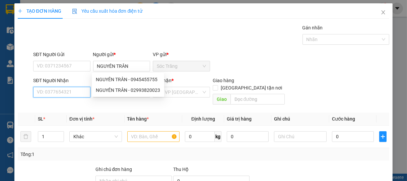
click at [69, 94] on input "SĐT Người Nhận" at bounding box center [61, 92] width 57 height 11
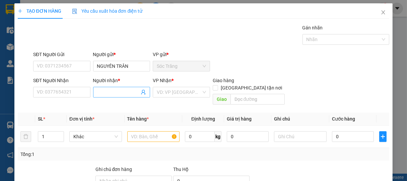
click at [114, 94] on input "Người nhận *" at bounding box center [118, 92] width 43 height 7
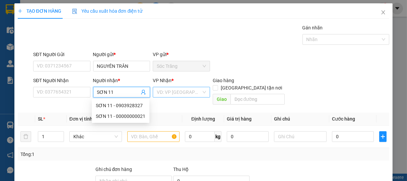
click at [180, 93] on input "search" at bounding box center [179, 92] width 45 height 10
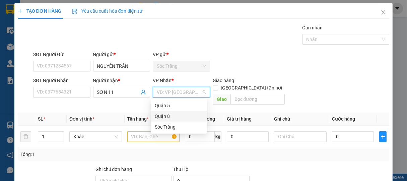
click at [157, 117] on div "Quận 8" at bounding box center [179, 116] width 48 height 7
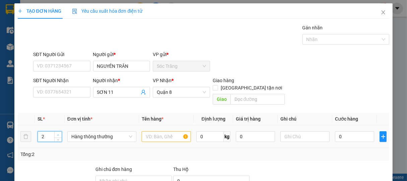
click at [57, 134] on icon "up" at bounding box center [58, 135] width 2 height 2
click at [83, 132] on span "Hàng thông thường" at bounding box center [101, 137] width 61 height 10
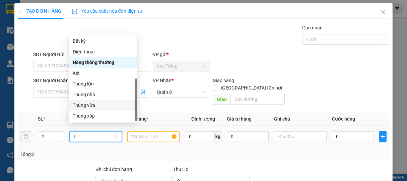
click at [89, 102] on div "Thùng vừa" at bounding box center [103, 105] width 61 height 7
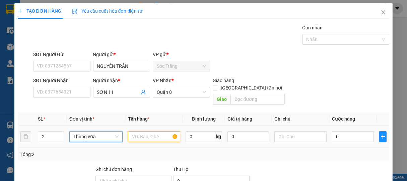
click at [153, 133] on input "text" at bounding box center [154, 137] width 52 height 11
click at [198, 132] on input "0" at bounding box center [201, 137] width 30 height 11
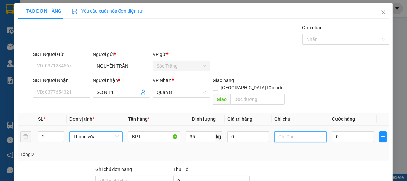
click at [289, 132] on input "text" at bounding box center [300, 137] width 52 height 11
click at [334, 132] on input "0" at bounding box center [353, 137] width 42 height 11
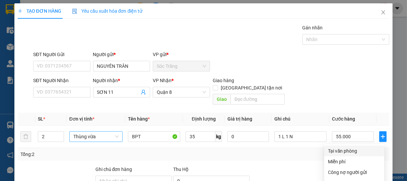
drag, startPoint x: 348, startPoint y: 85, endPoint x: 343, endPoint y: 93, distance: 9.8
click at [348, 148] on div "Tại văn phòng" at bounding box center [354, 151] width 52 height 7
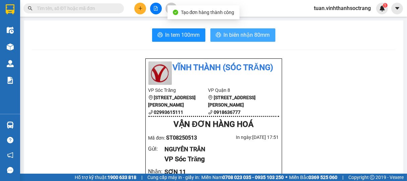
click at [239, 36] on span "In biên nhận 80mm" at bounding box center [247, 35] width 46 height 8
drag, startPoint x: 247, startPoint y: 33, endPoint x: 250, endPoint y: 25, distance: 8.8
click at [246, 33] on span "In biên nhận 80mm" at bounding box center [247, 35] width 46 height 8
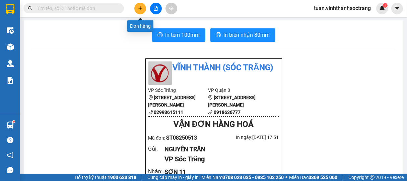
click at [142, 7] on icon "plus" at bounding box center [140, 8] width 5 height 5
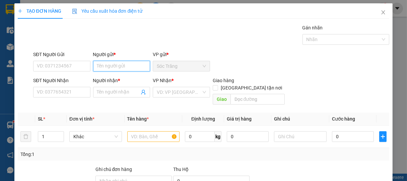
click at [119, 64] on input "Người gửi *" at bounding box center [121, 66] width 57 height 11
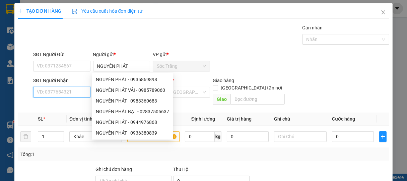
click at [79, 94] on input "SĐT Người Nhận" at bounding box center [61, 92] width 57 height 11
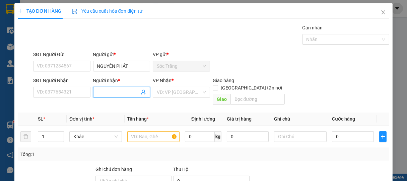
click at [120, 94] on input "Người nhận *" at bounding box center [118, 92] width 43 height 7
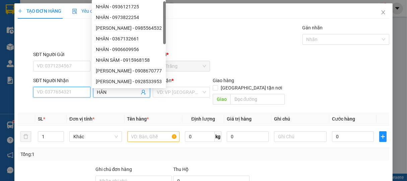
click at [77, 96] on input "SĐT Người Nhận" at bounding box center [61, 92] width 57 height 11
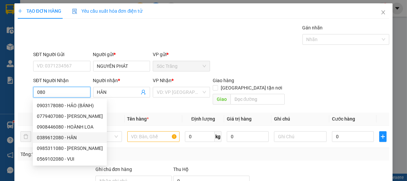
click at [70, 138] on div "0389612080 - HÂN" at bounding box center [70, 137] width 66 height 7
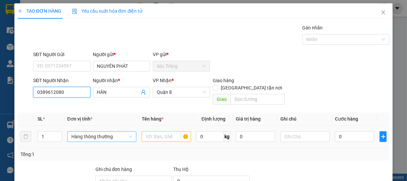
click at [93, 132] on span "Hàng thông thường" at bounding box center [101, 137] width 61 height 10
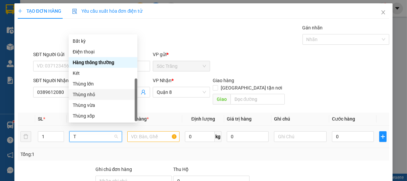
click at [91, 91] on div "Thùng nhỏ" at bounding box center [103, 94] width 61 height 7
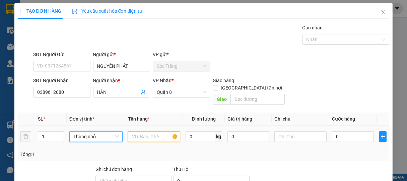
click at [154, 132] on input "text" at bounding box center [154, 137] width 52 height 11
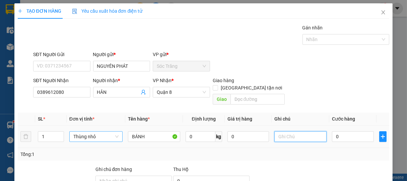
click at [285, 133] on input "text" at bounding box center [300, 137] width 52 height 11
click at [346, 132] on input "0" at bounding box center [353, 137] width 42 height 11
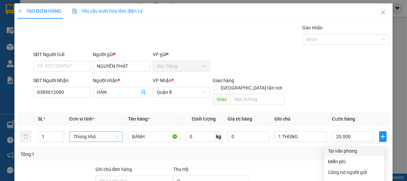
click at [346, 148] on div "Tại văn phòng" at bounding box center [354, 151] width 52 height 7
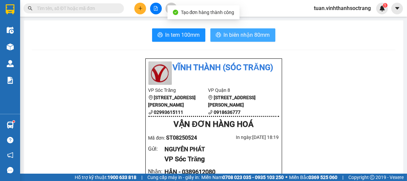
click at [247, 33] on span "In biên nhận 80mm" at bounding box center [247, 35] width 46 height 8
drag, startPoint x: 250, startPoint y: 37, endPoint x: 248, endPoint y: 32, distance: 5.1
click at [250, 36] on span "In biên nhận 80mm" at bounding box center [247, 35] width 46 height 8
click at [251, 38] on span "In biên nhận 80mm" at bounding box center [247, 35] width 46 height 8
